Goal: Navigation & Orientation: Find specific page/section

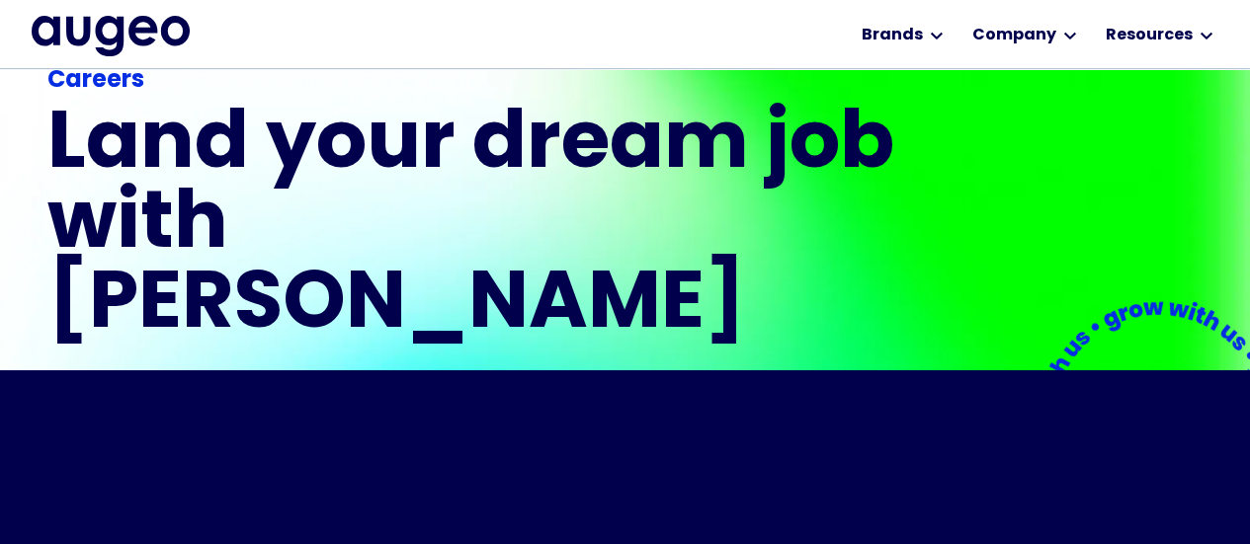
scroll to position [398, 0]
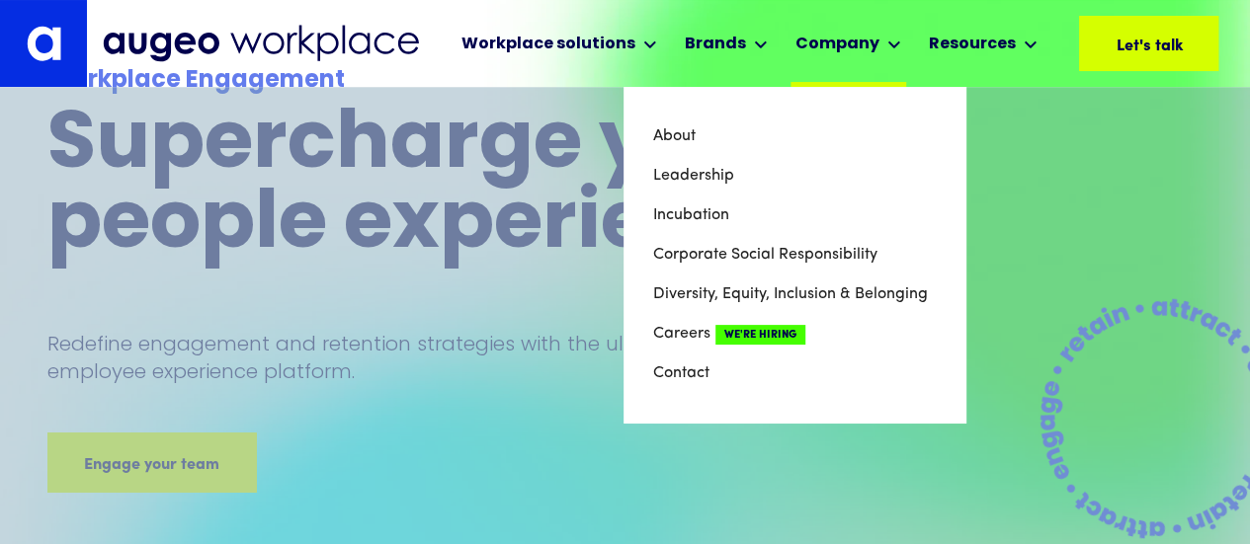
scroll to position [99, 0]
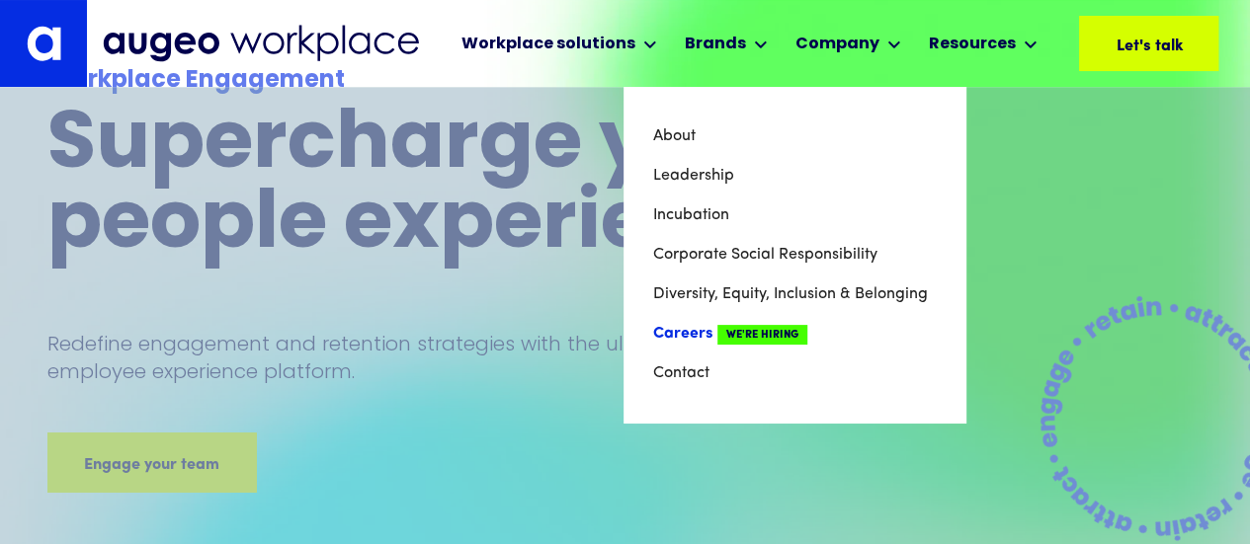
click at [701, 333] on link "Careers We're Hiring" at bounding box center [794, 334] width 283 height 40
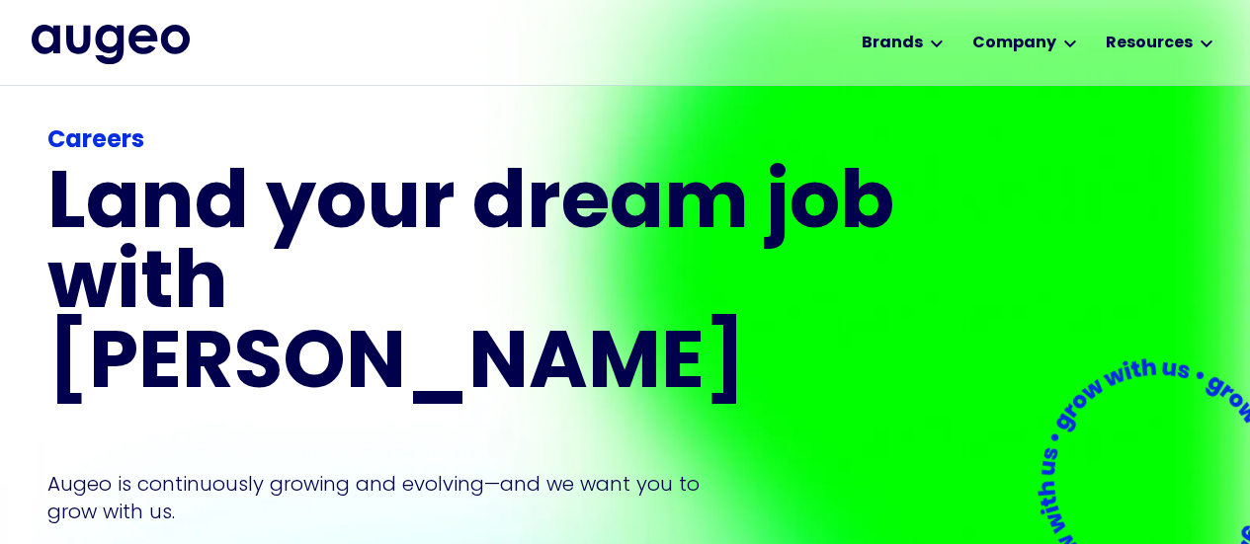
click at [190, 473] on div "Careers Land your dream job﻿ with Augeo Augeo is continuously growing and evolv…" at bounding box center [473, 377] width 853 height 509
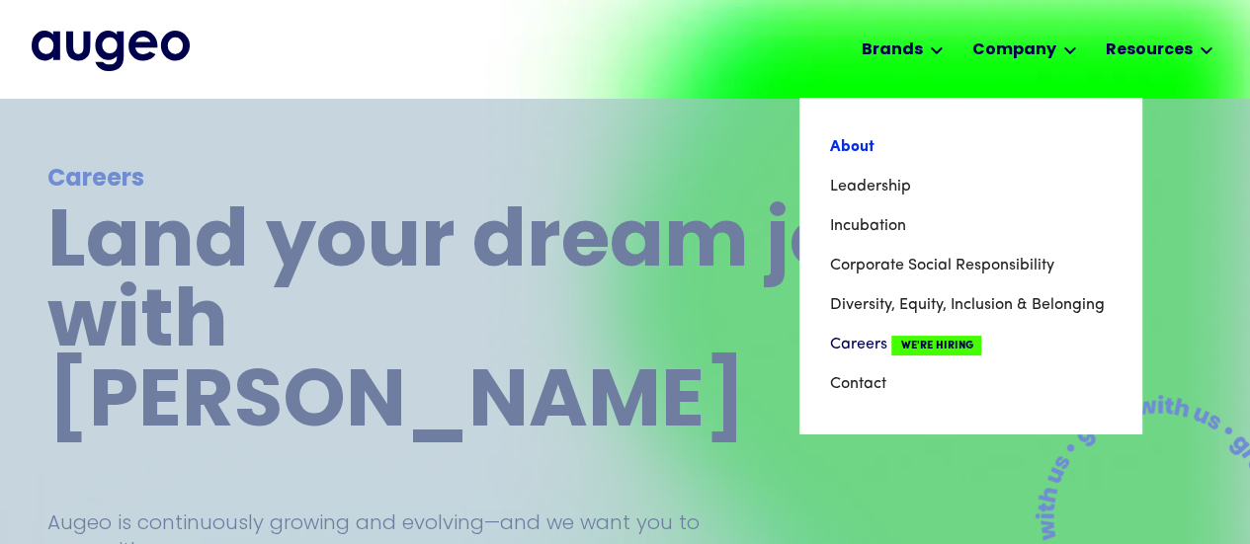
click at [1007, 163] on link "About" at bounding box center [970, 147] width 283 height 40
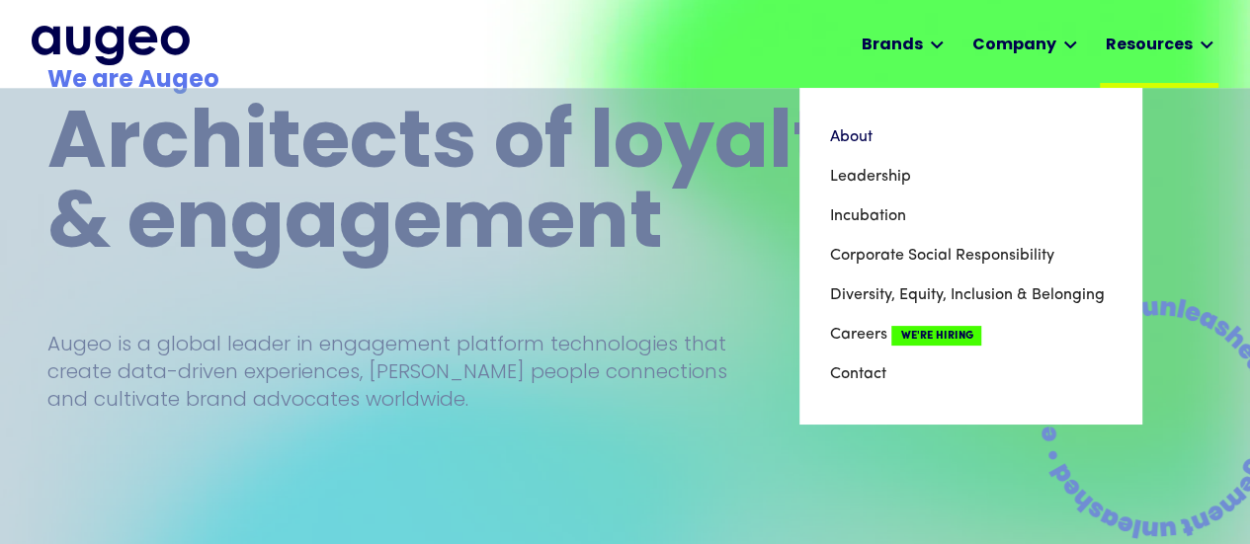
scroll to position [99, 0]
click at [909, 371] on link "Contact" at bounding box center [970, 375] width 283 height 40
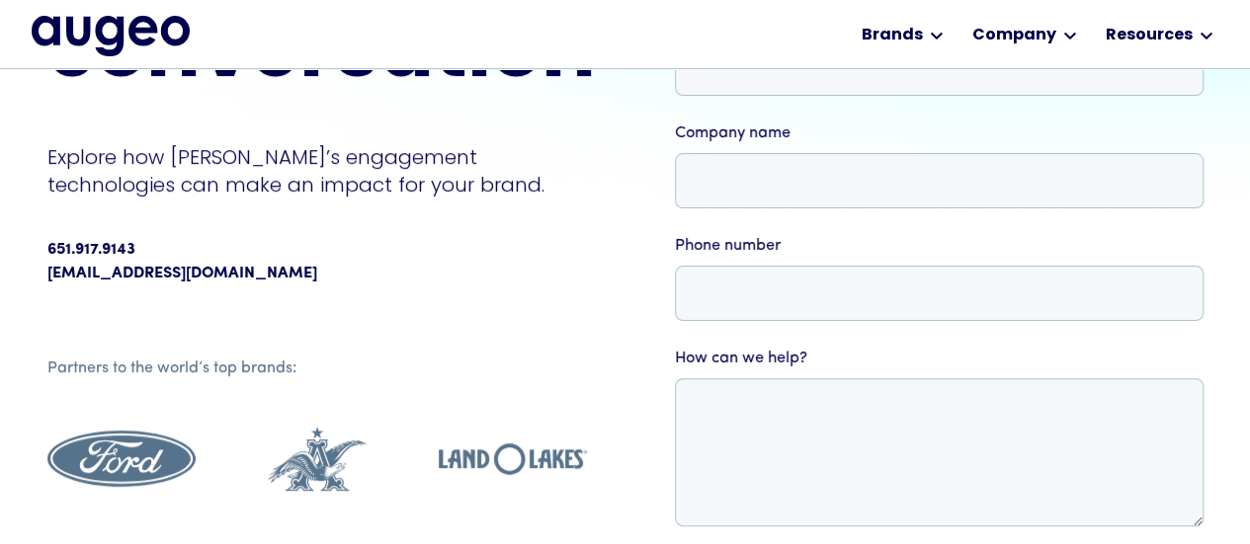
scroll to position [298, 0]
